Goal: Information Seeking & Learning: Learn about a topic

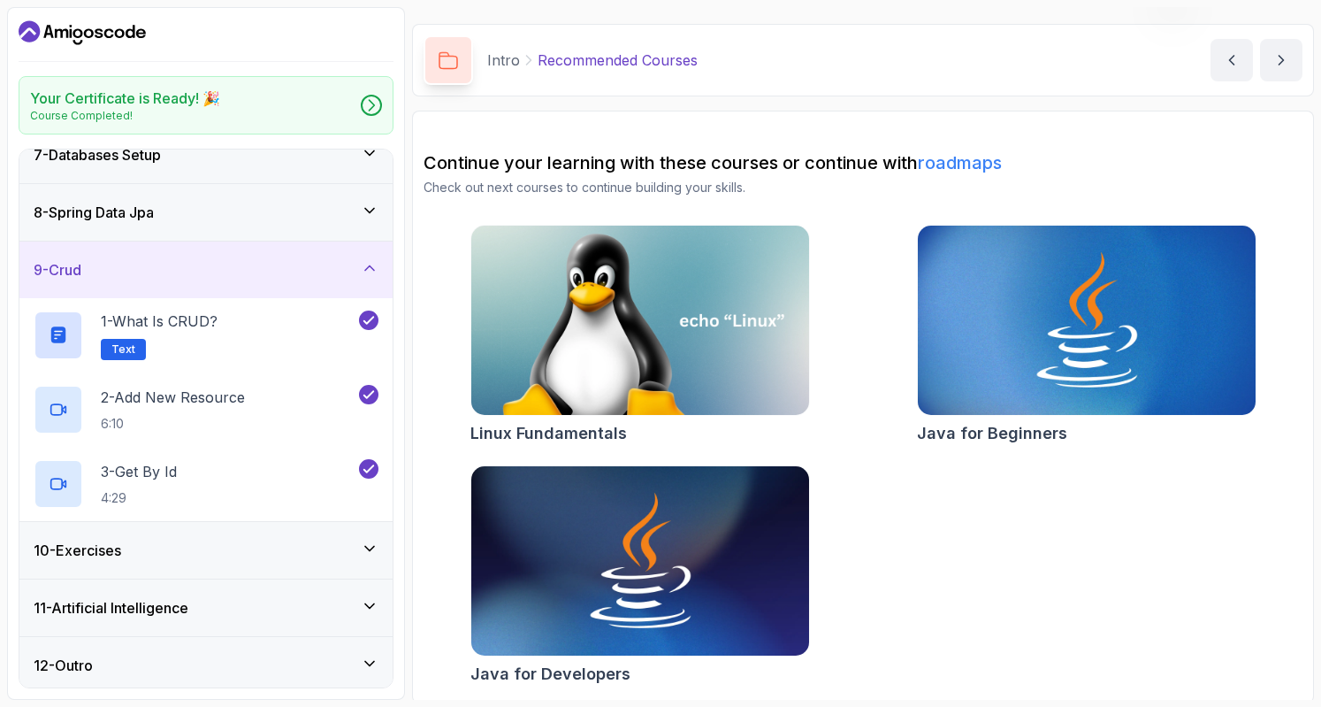
scroll to position [184, 0]
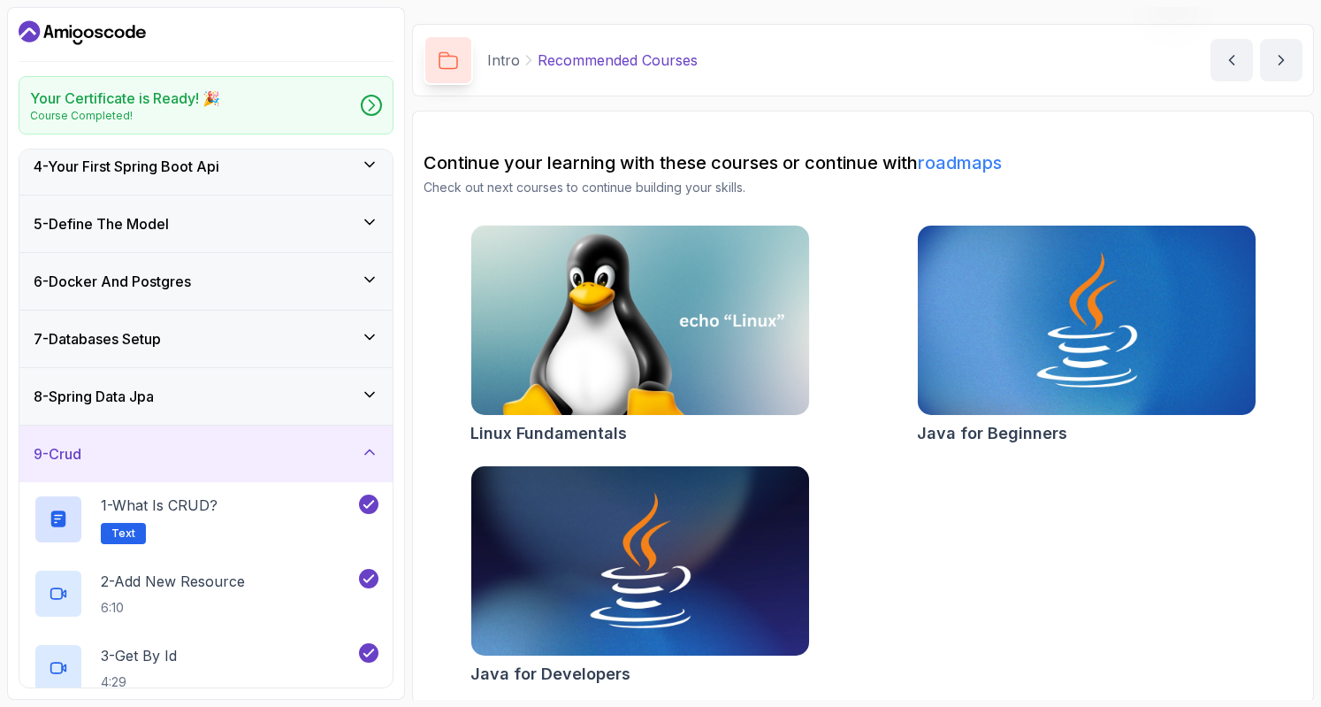
click at [140, 333] on h3 "7 - Databases Setup" at bounding box center [97, 338] width 127 height 21
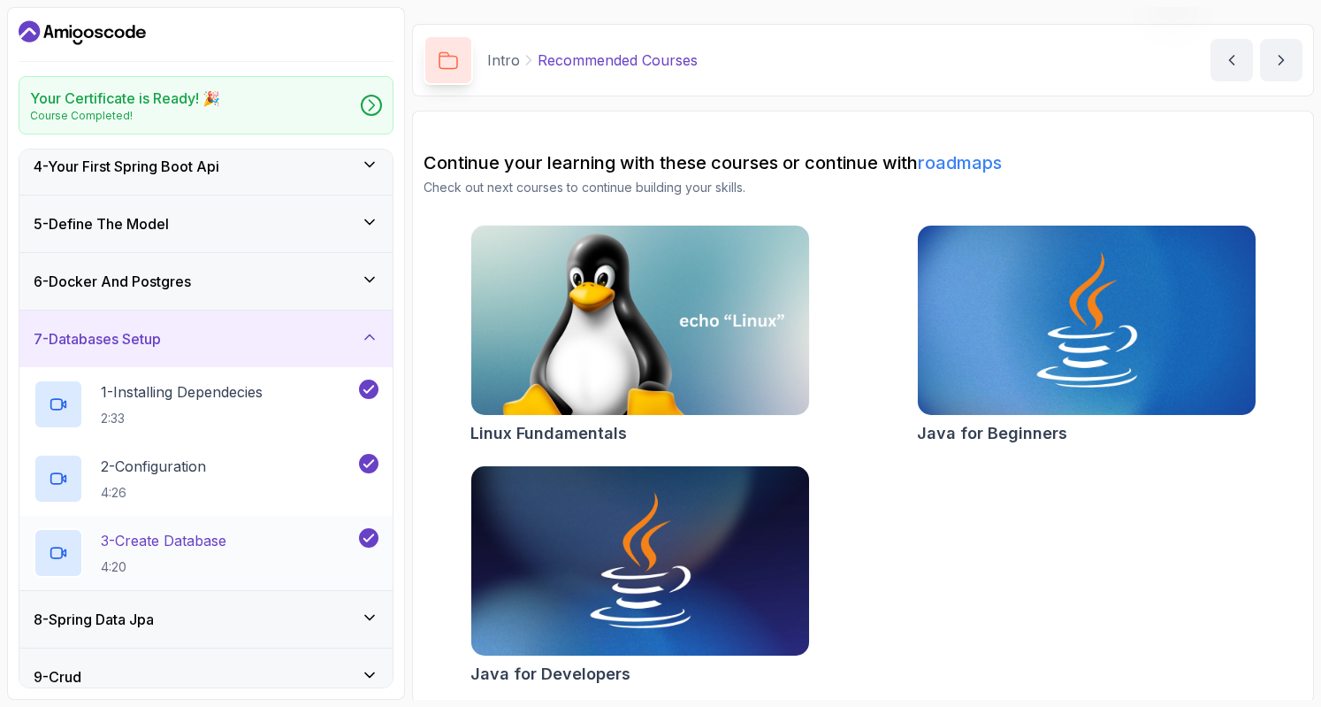
click at [204, 553] on h2 "3 - Create Database 4:20" at bounding box center [164, 553] width 126 height 46
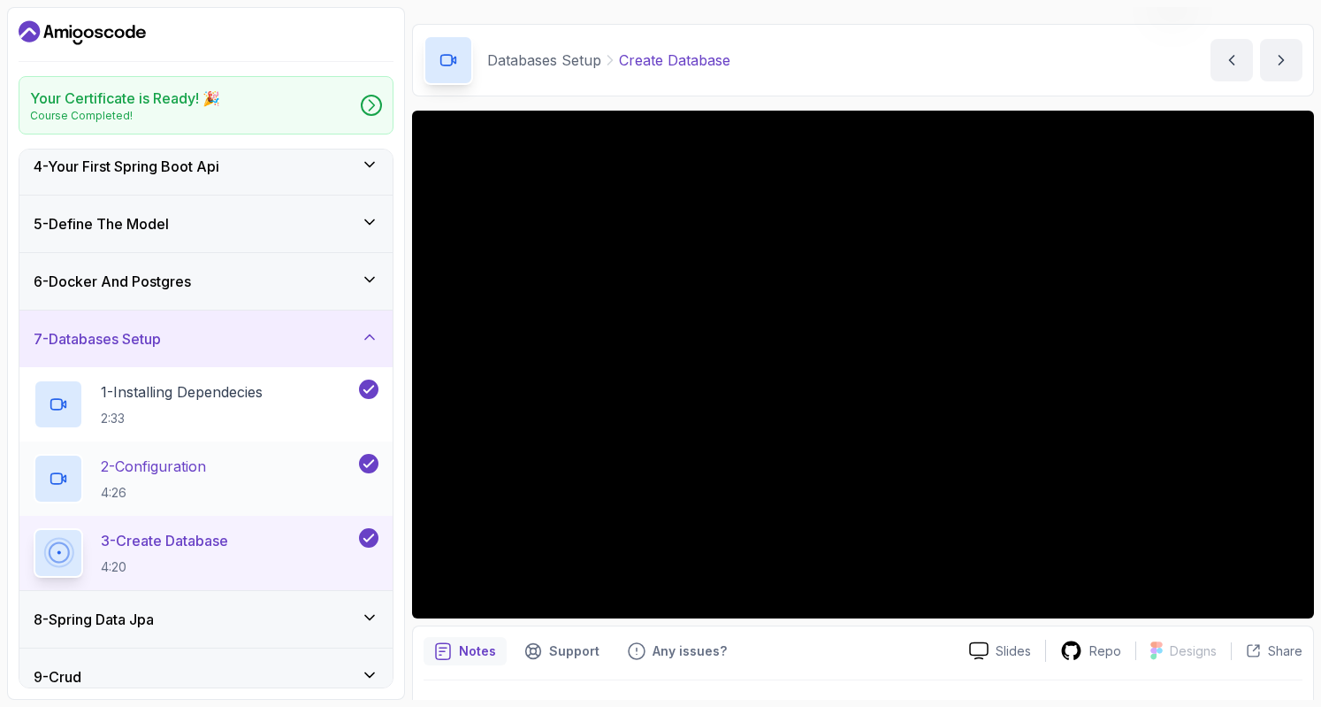
click at [237, 458] on div "2 - Configuration 4:26" at bounding box center [195, 479] width 322 height 50
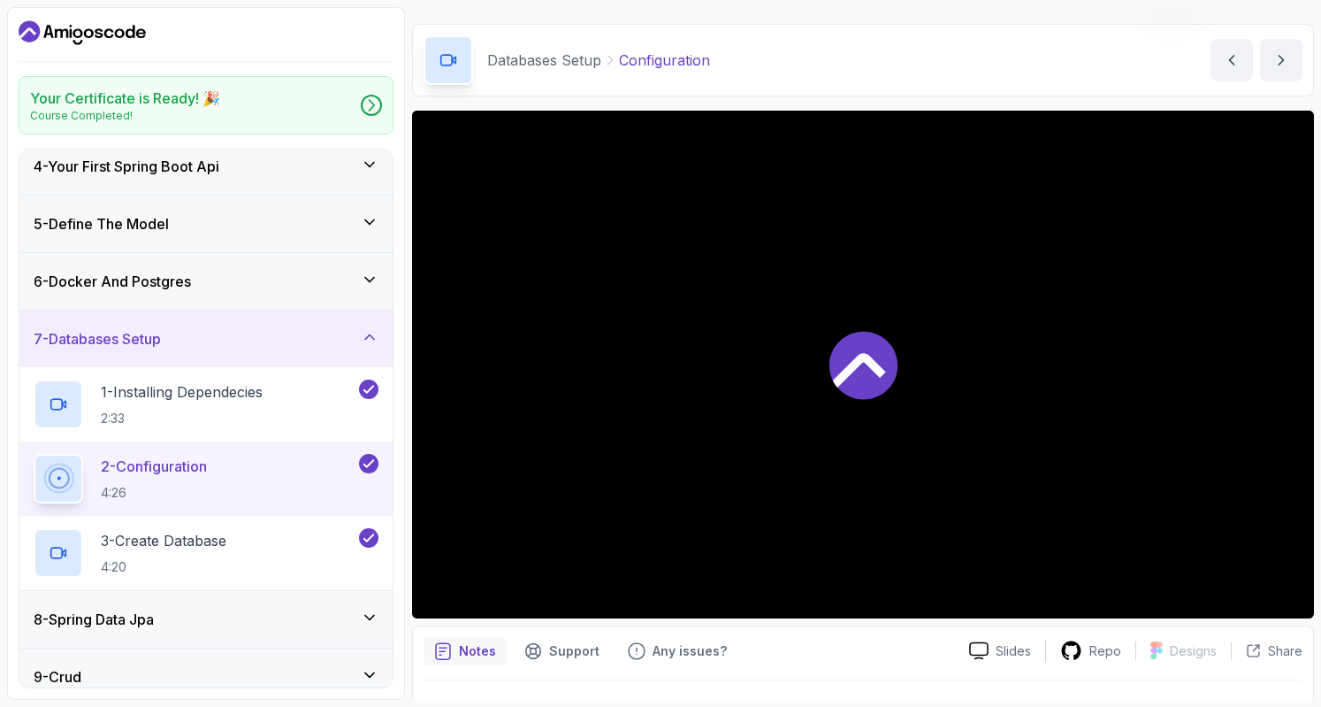
click at [178, 458] on p "2 - Configuration" at bounding box center [154, 465] width 106 height 21
click at [201, 455] on p "2 - Configuration" at bounding box center [154, 465] width 106 height 21
click at [136, 387] on p "1 - Installing Dependecies" at bounding box center [182, 391] width 162 height 21
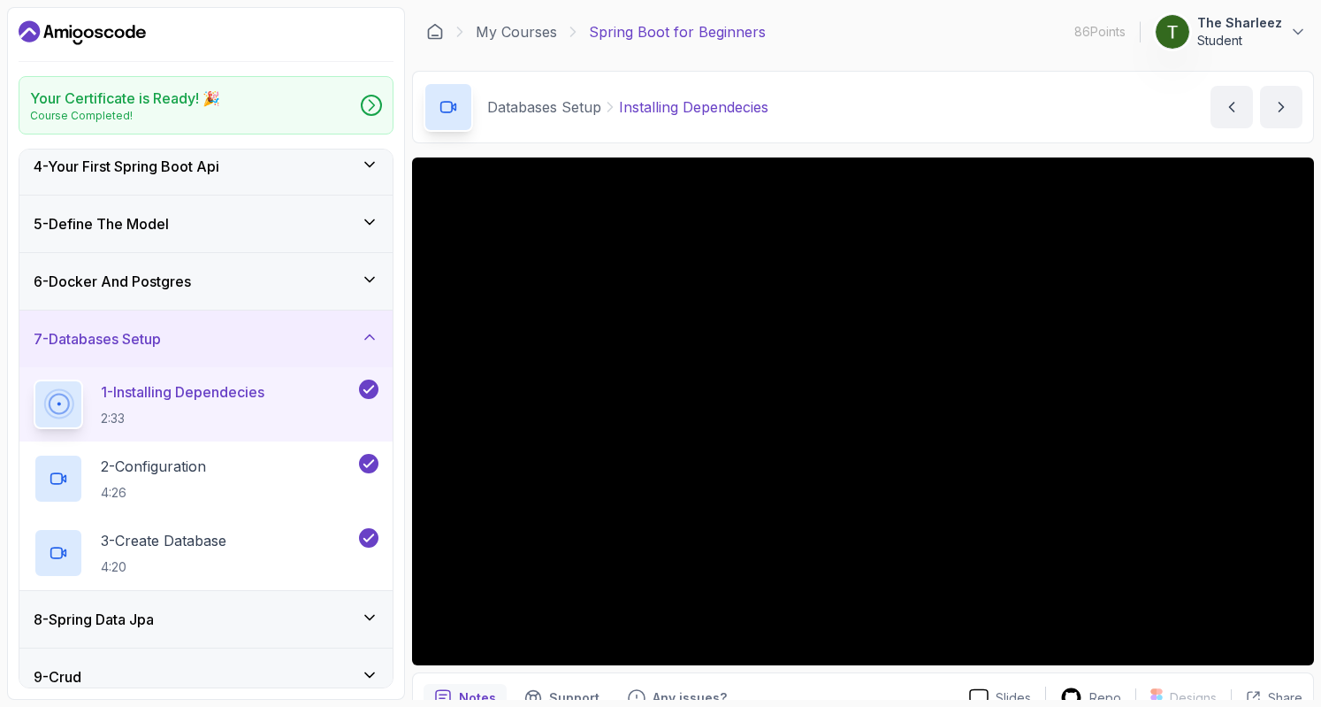
click at [191, 280] on h3 "6 - Docker And Postgres" at bounding box center [112, 281] width 157 height 21
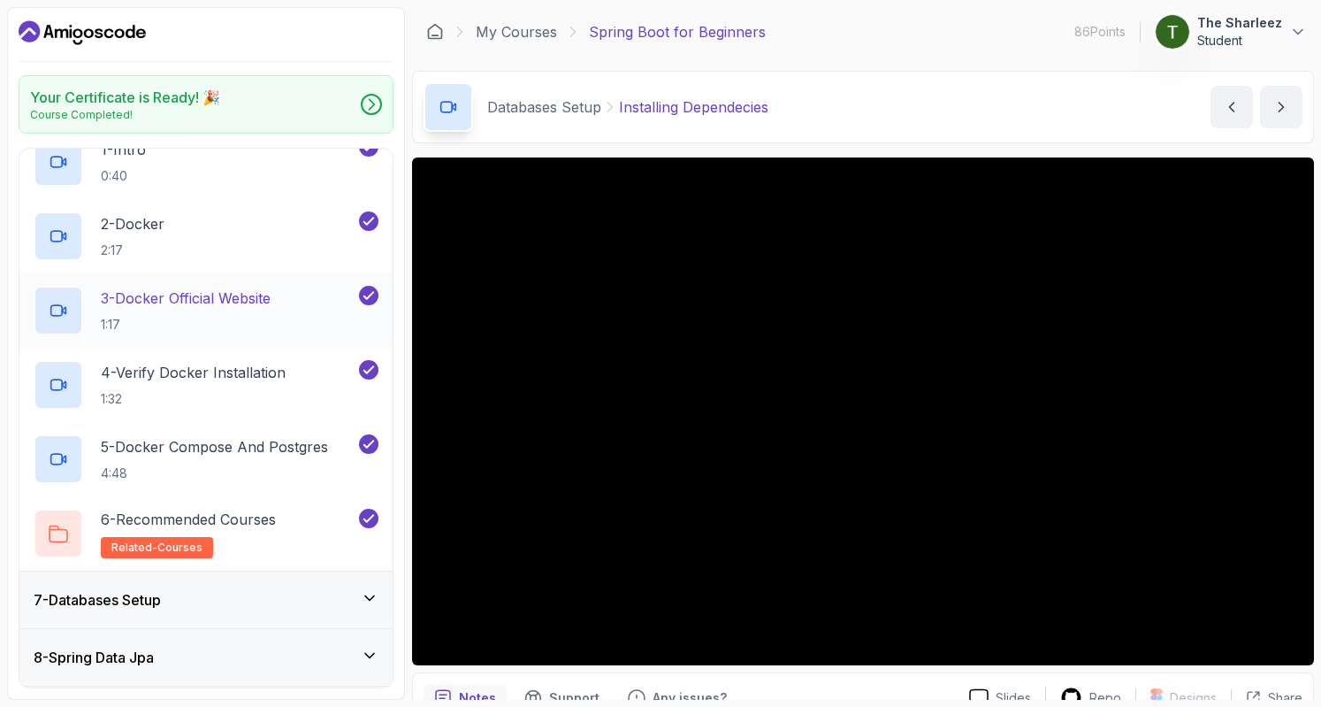
scroll to position [371, 0]
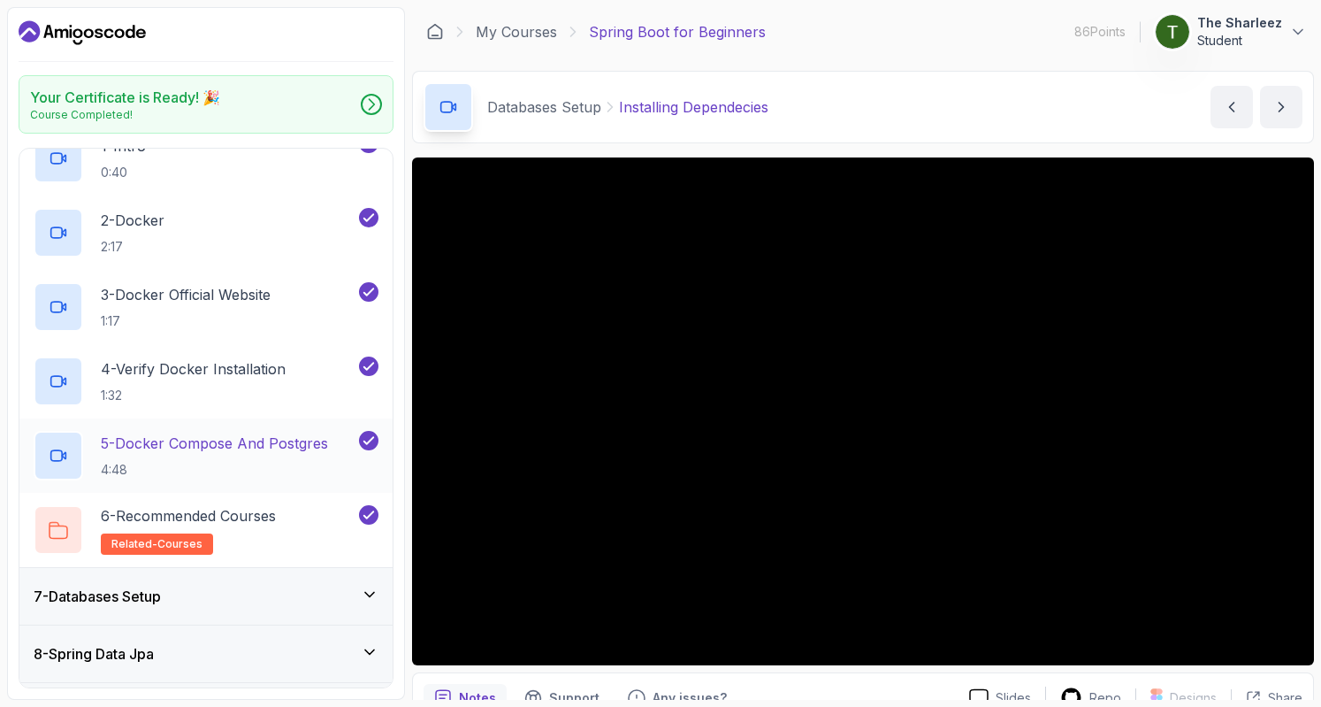
click at [237, 437] on p "5 - Docker Compose And Postgres" at bounding box center [214, 442] width 227 height 21
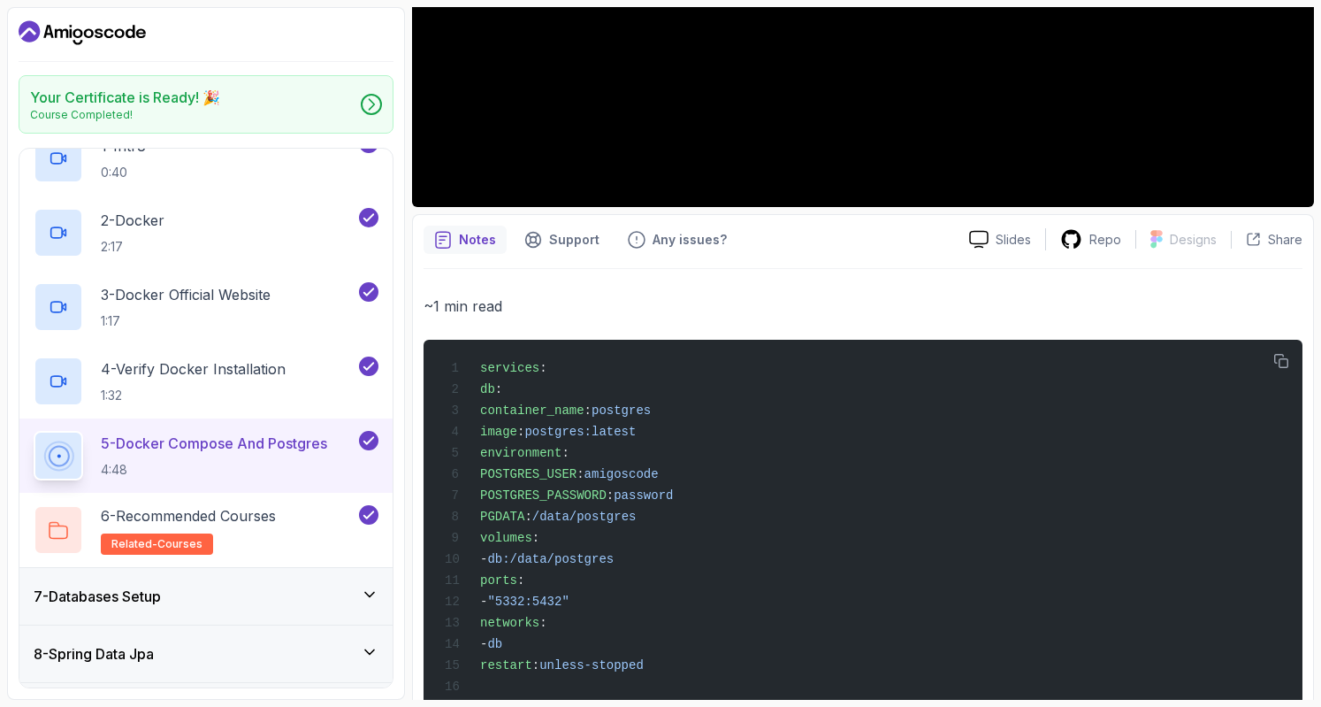
scroll to position [30, 0]
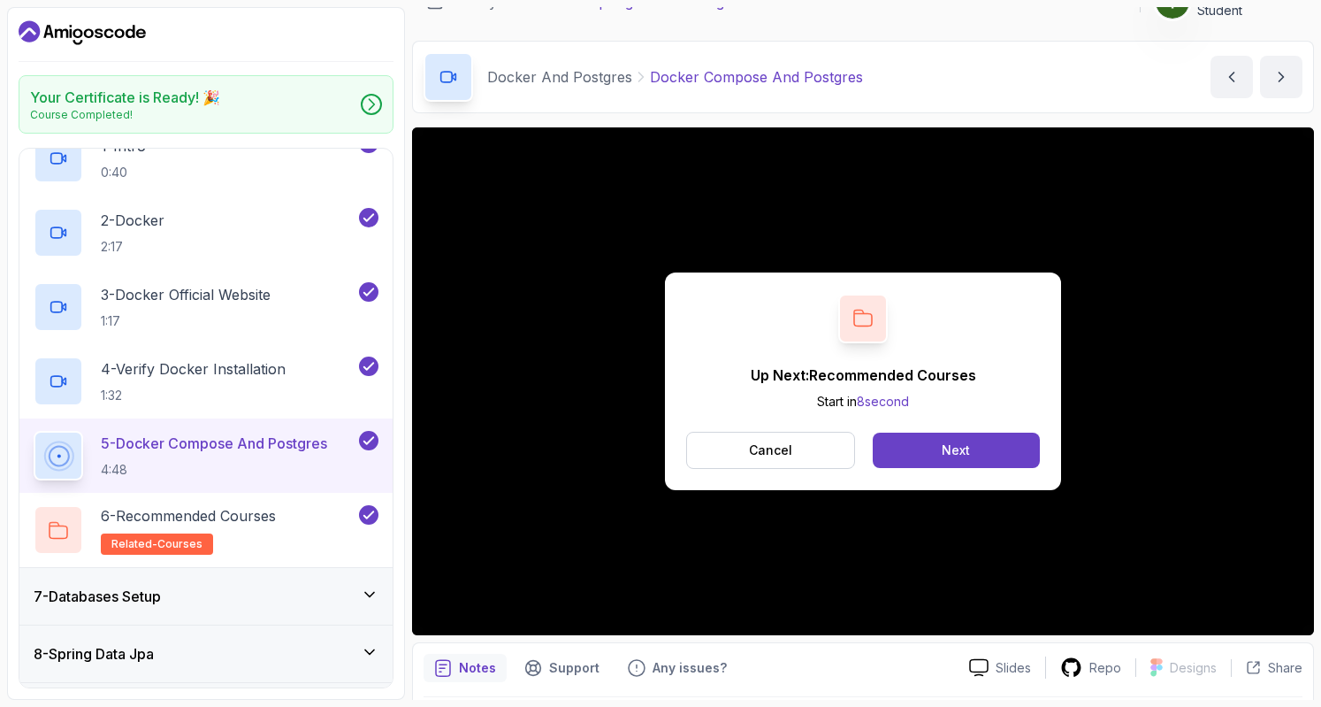
click at [315, 593] on div "7 - Databases Setup" at bounding box center [206, 595] width 345 height 21
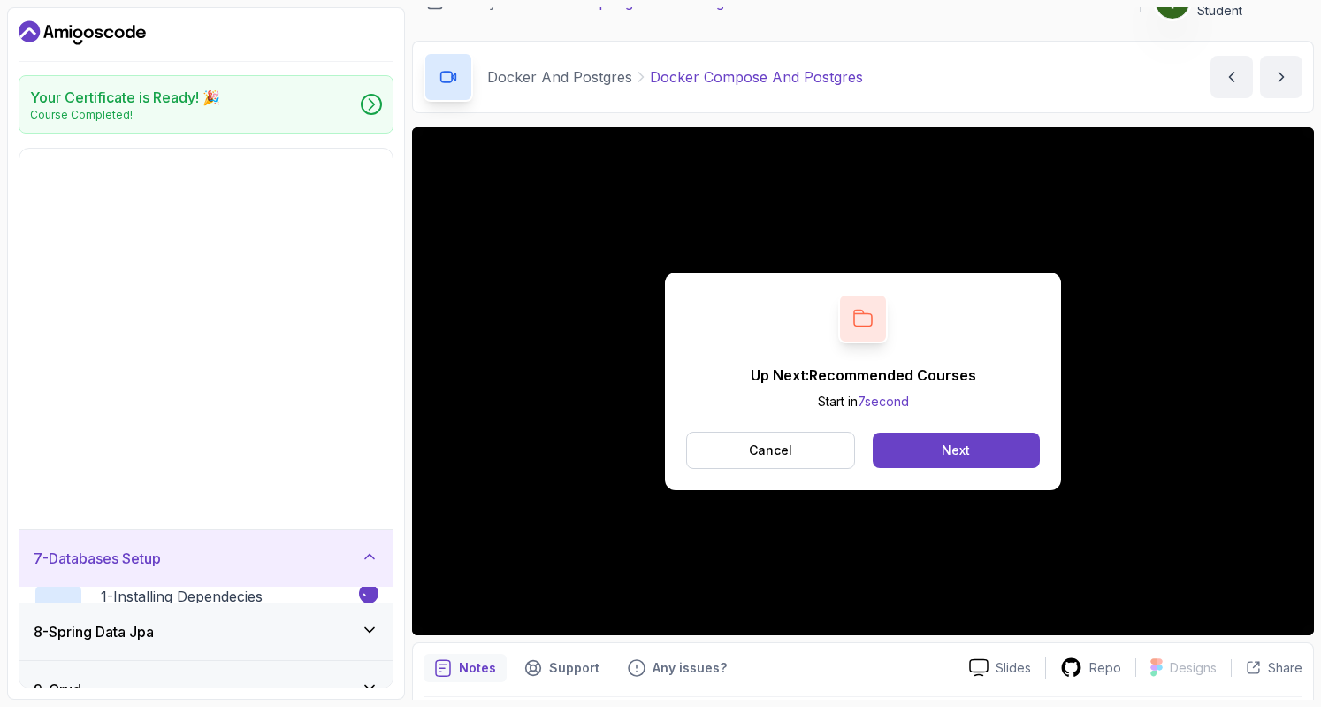
scroll to position [145, 0]
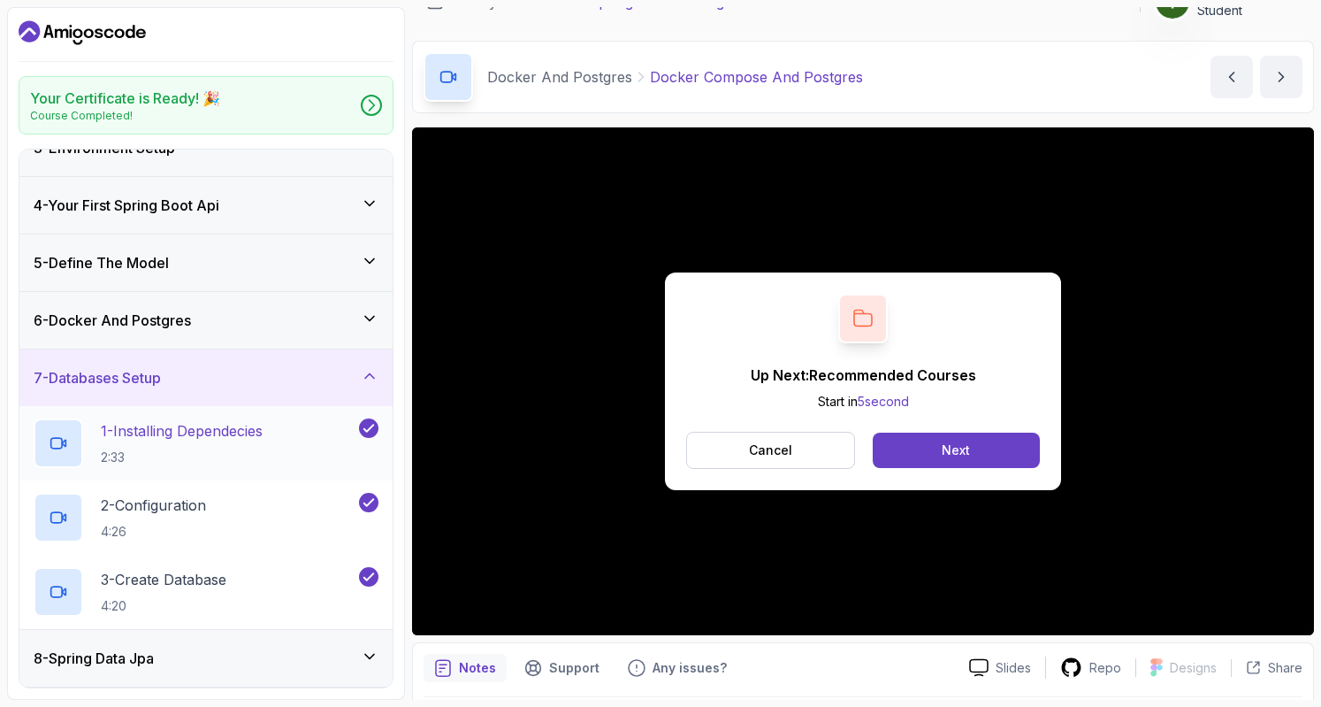
click at [236, 431] on p "1 - Installing Dependecies" at bounding box center [182, 430] width 162 height 21
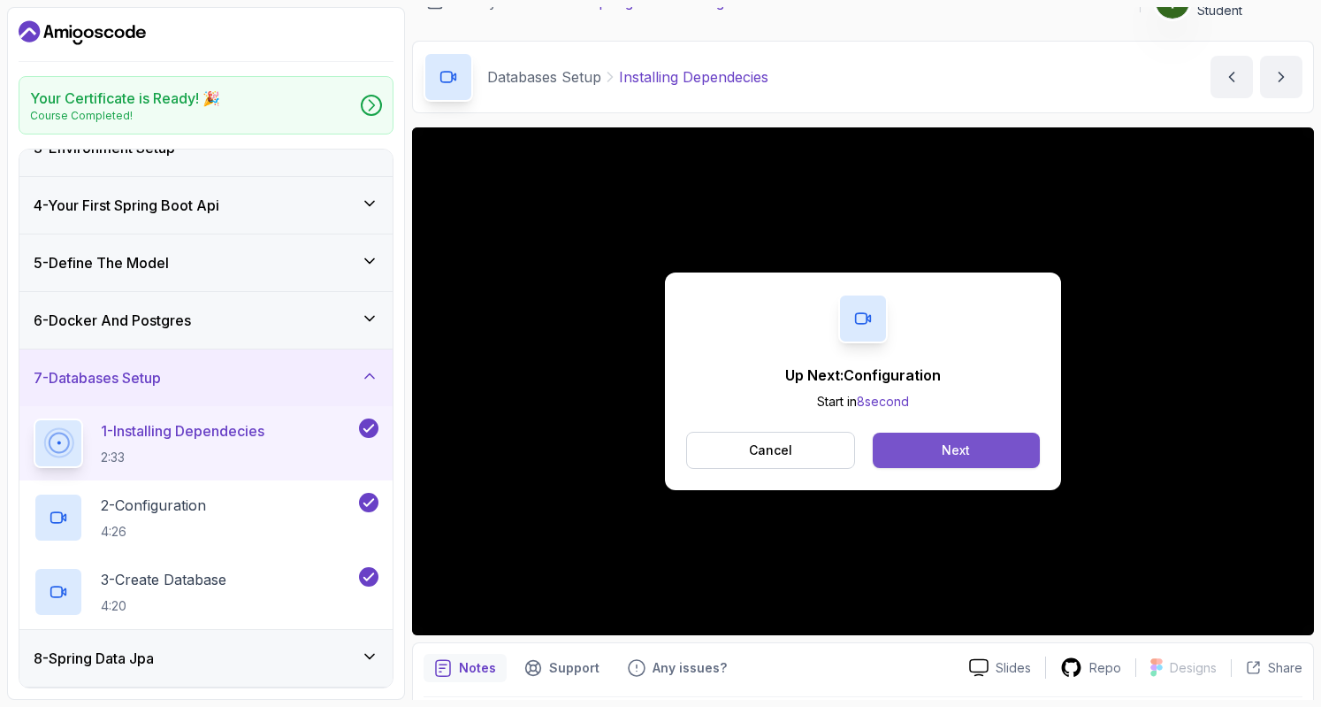
click at [955, 446] on div "Next" at bounding box center [956, 450] width 28 height 18
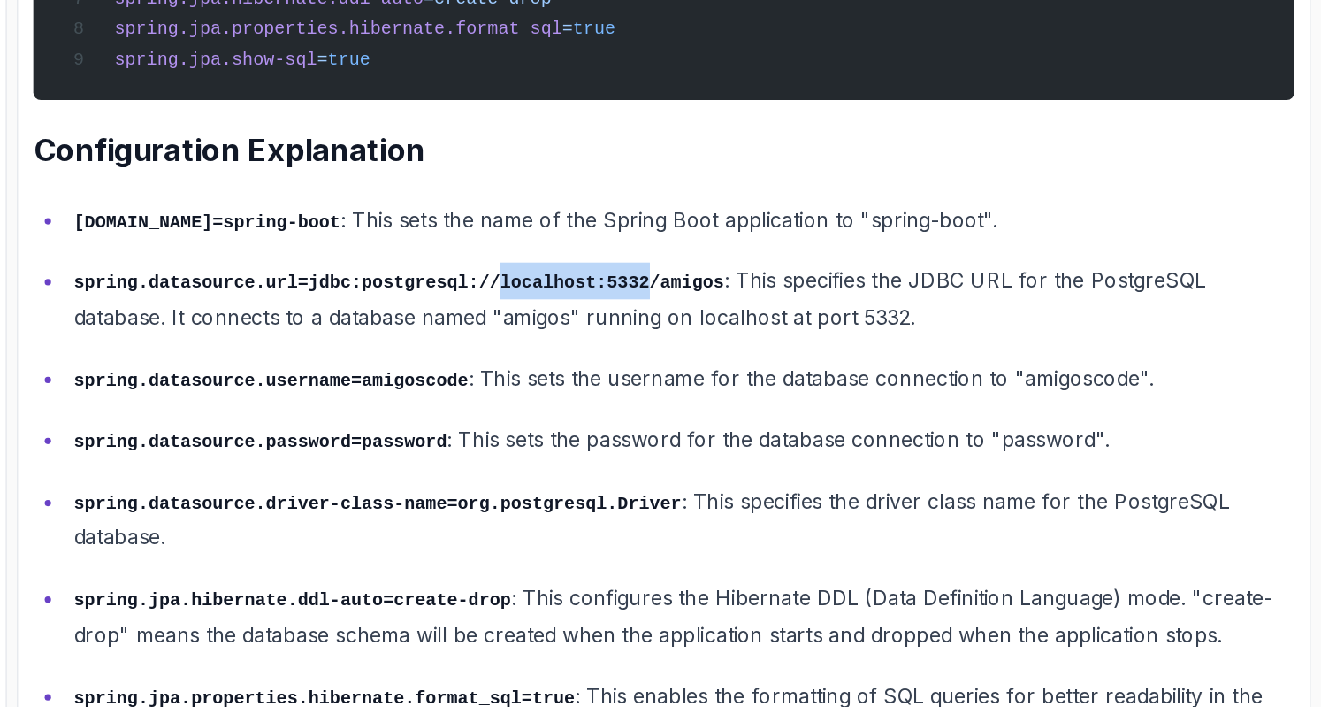
drag, startPoint x: 723, startPoint y: 324, endPoint x: 820, endPoint y: 340, distance: 97.7
click at [820, 340] on p "spring.datasource.url=jdbc:postgresql://localhost:5332/amigos : This specifies …" at bounding box center [877, 339] width 851 height 50
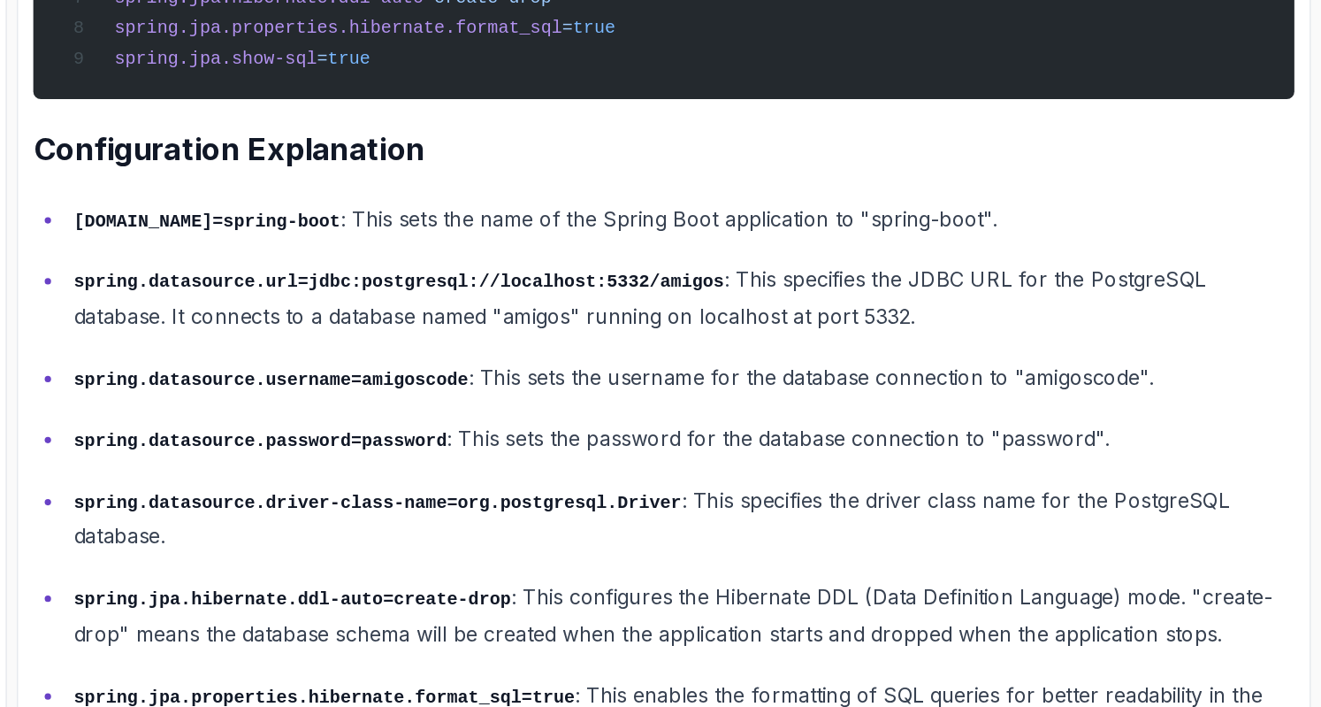
click at [733, 386] on p "spring.datasource.username=amigoscode : This sets the username for the database…" at bounding box center [877, 394] width 851 height 26
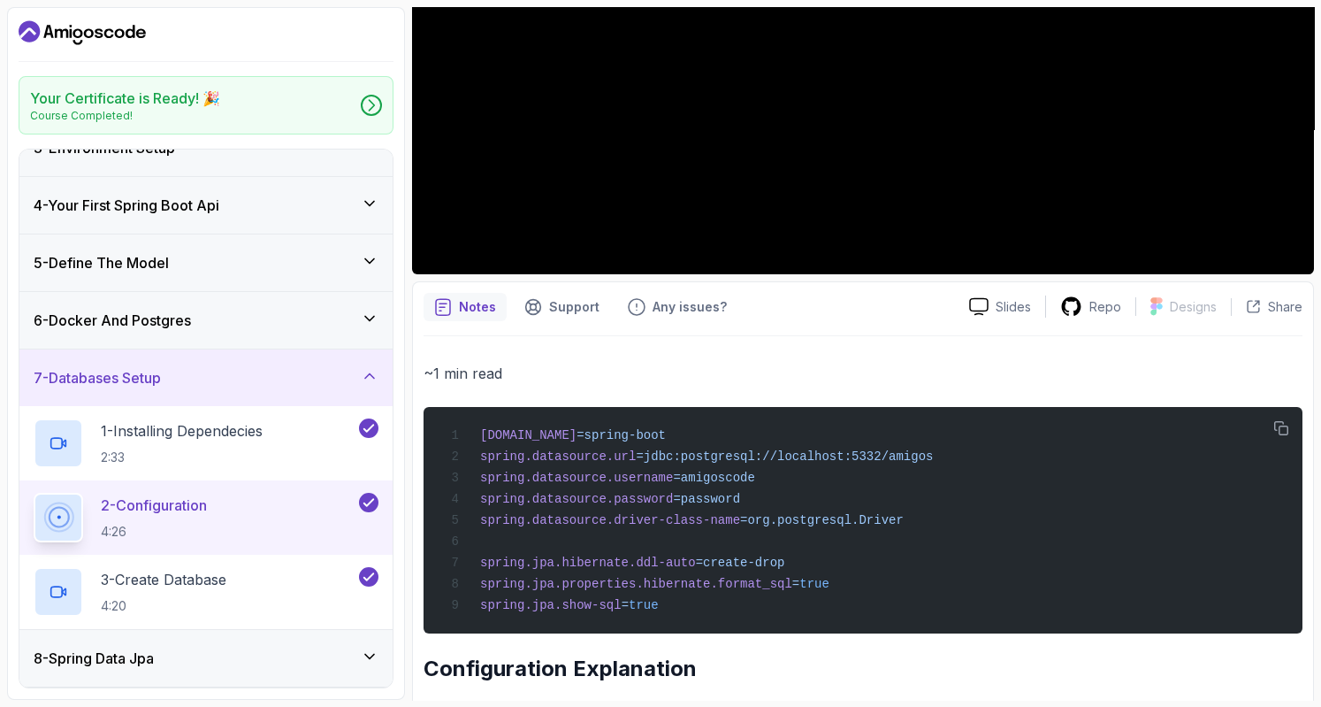
scroll to position [543, 0]
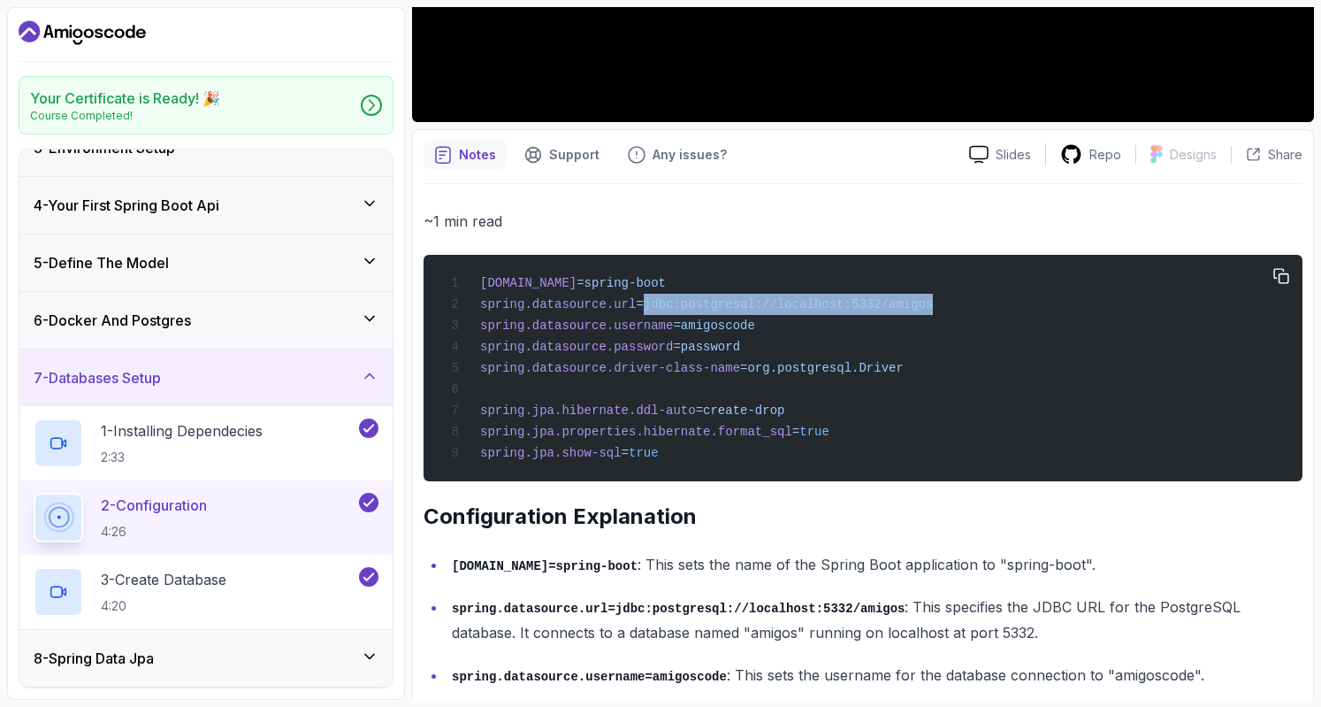
drag, startPoint x: 905, startPoint y: 298, endPoint x: 631, endPoint y: 311, distance: 274.5
click at [631, 311] on div "[DOMAIN_NAME] =spring-boot spring.datasource.url =jdbc:postgresql://localhost:5…" at bounding box center [863, 367] width 851 height 205
copy span "jdbc:postgresql://localhost:5332/amigos"
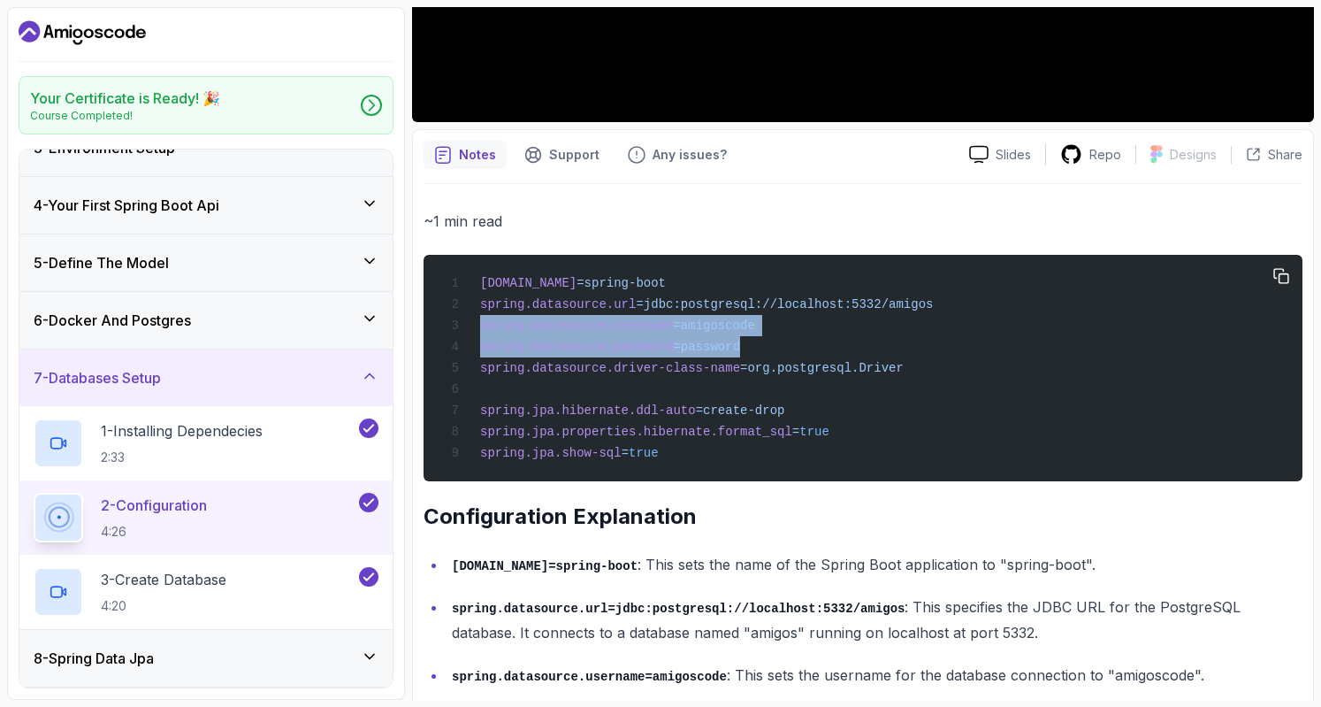
drag, startPoint x: 478, startPoint y: 325, endPoint x: 723, endPoint y: 340, distance: 245.5
click at [723, 340] on div "[DOMAIN_NAME] =spring-boot spring.datasource.url =jdbc:postgresql://localhost:5…" at bounding box center [863, 367] width 851 height 205
copy code "spring.datasource.username =amigoscode spring.datasource.password =password"
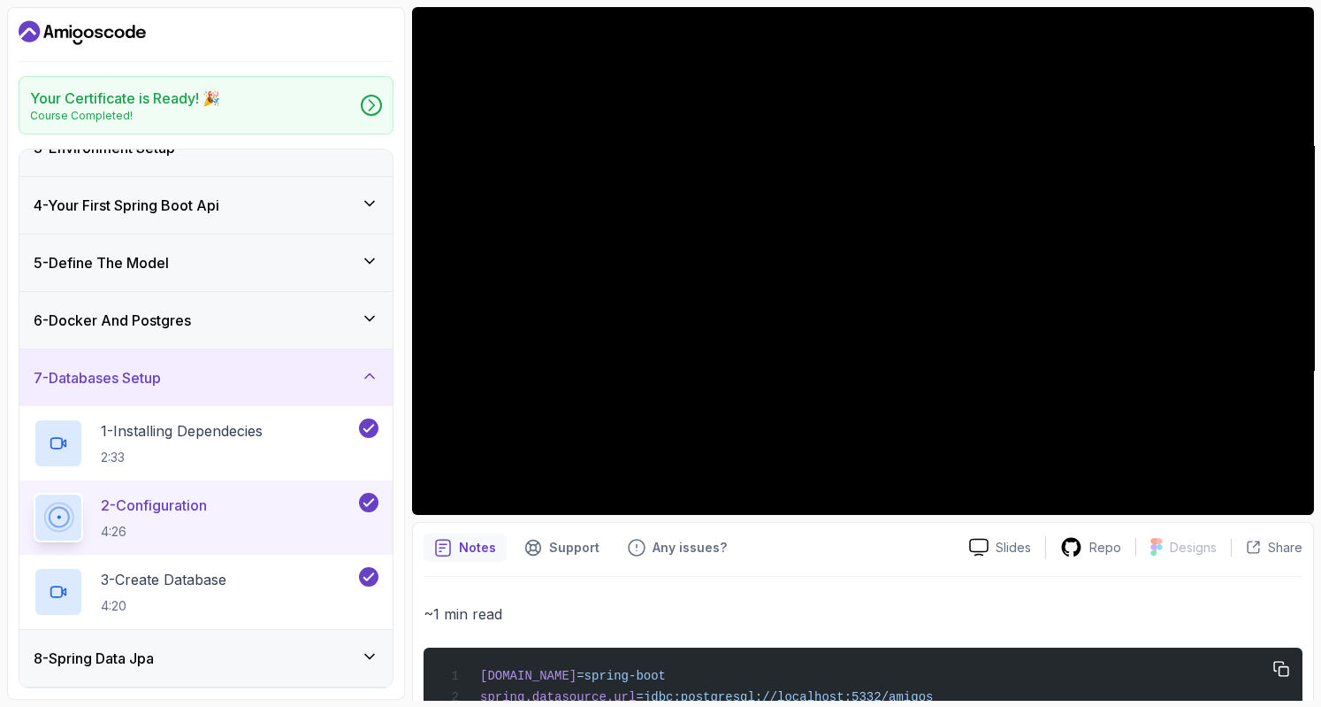
scroll to position [136, 0]
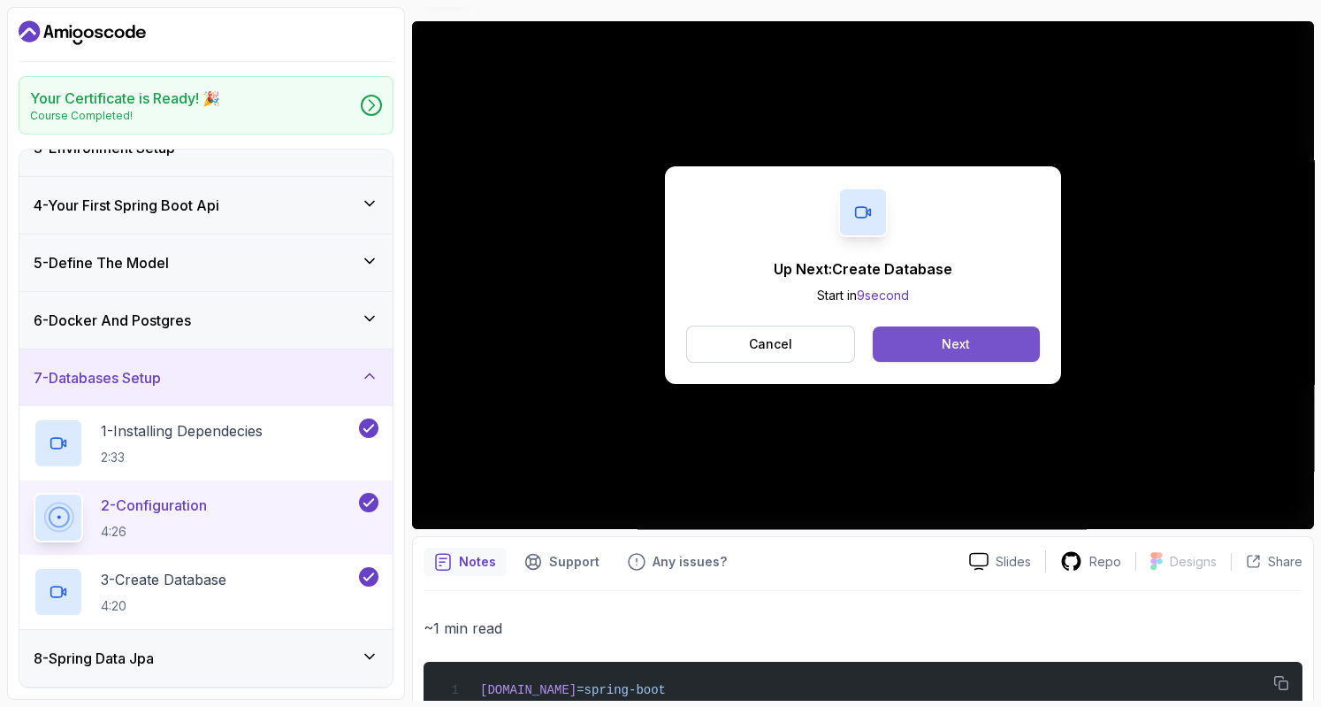
click at [940, 354] on button "Next" at bounding box center [956, 343] width 167 height 35
